Goal: Find specific page/section: Find specific page/section

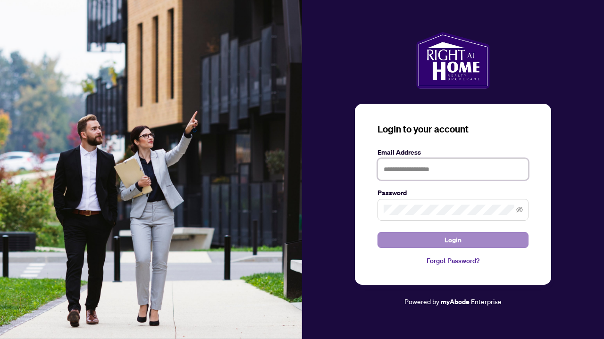
type input "**********"
click at [437, 238] on button "Login" at bounding box center [452, 240] width 151 height 16
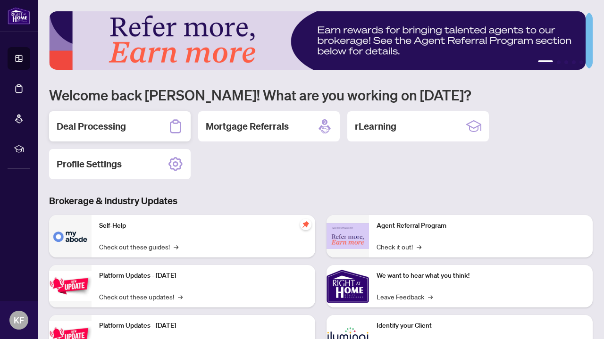
click at [137, 132] on div "Deal Processing" at bounding box center [119, 126] width 141 height 30
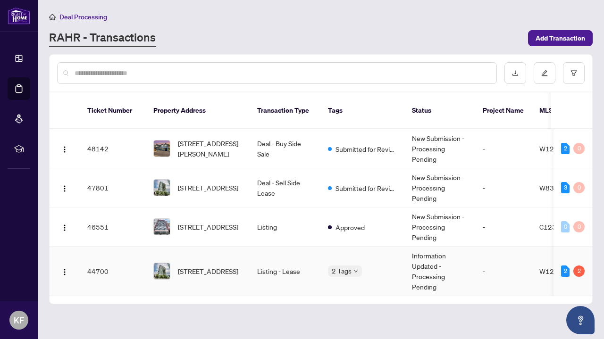
click at [306, 255] on td "Listing - Lease" at bounding box center [284, 272] width 71 height 50
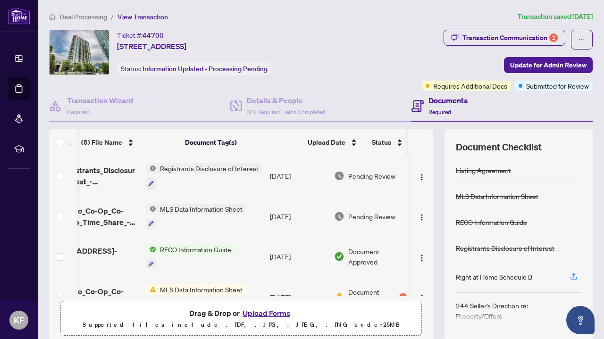
scroll to position [0, 48]
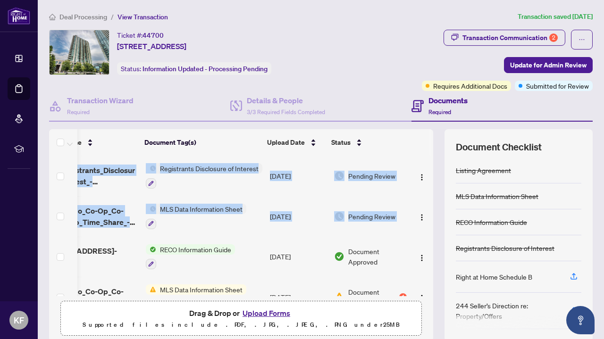
drag, startPoint x: 422, startPoint y: 204, endPoint x: 423, endPoint y: 210, distance: 5.7
click at [423, 210] on div "161_Registrants_Disclosure_of_Interest_-_Disposition_of_Property_-_PropTx-[PERS…" at bounding box center [241, 226] width 384 height 141
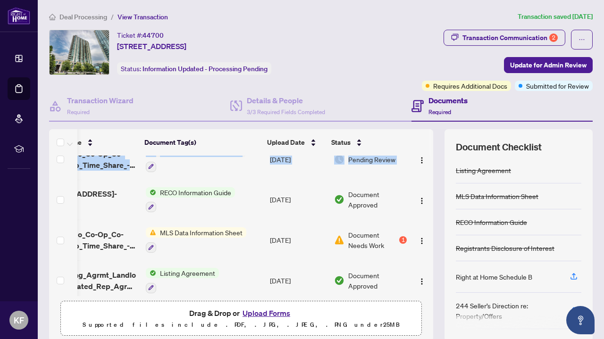
scroll to position [58, 48]
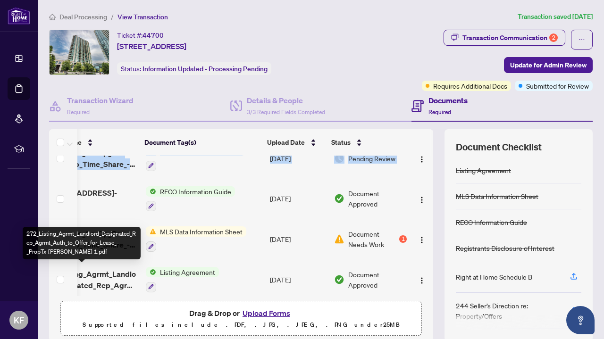
click at [112, 280] on span "272_Listing_Agrmt_Landlord_Designated_Rep_Agrmt_Auth_to_Offer_for_Lease_-_PropT…" at bounding box center [90, 279] width 96 height 23
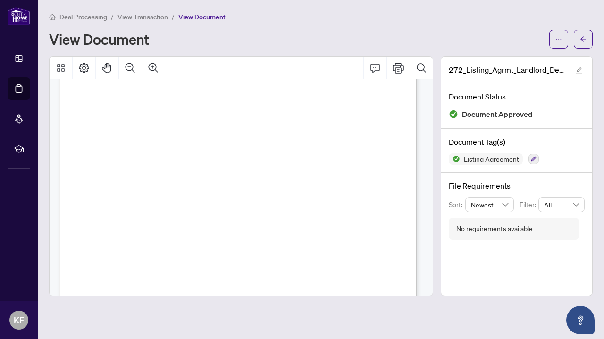
scroll to position [2170, 0]
